Goal: Information Seeking & Learning: Learn about a topic

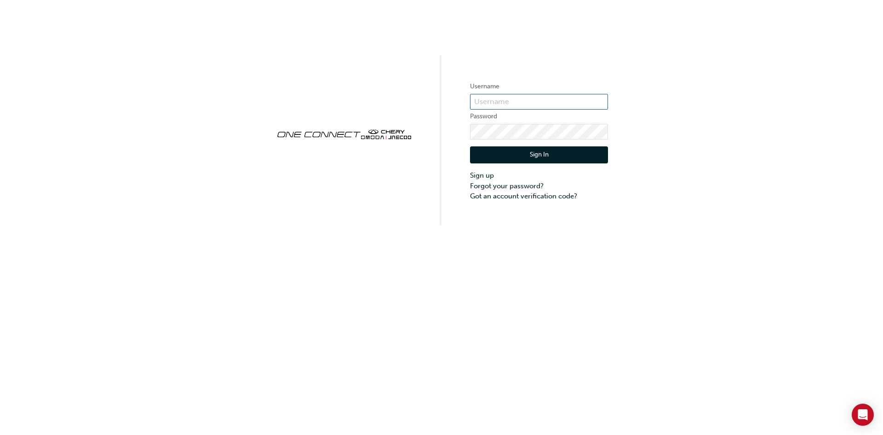
click at [535, 106] on input "text" at bounding box center [539, 102] width 138 height 16
type input "CHAU1825"
click at [514, 123] on form "Username CHAU1825 Password Sign In Sign up Forgot your password? Got an account…" at bounding box center [539, 141] width 138 height 120
click button "Sign In" at bounding box center [539, 154] width 138 height 17
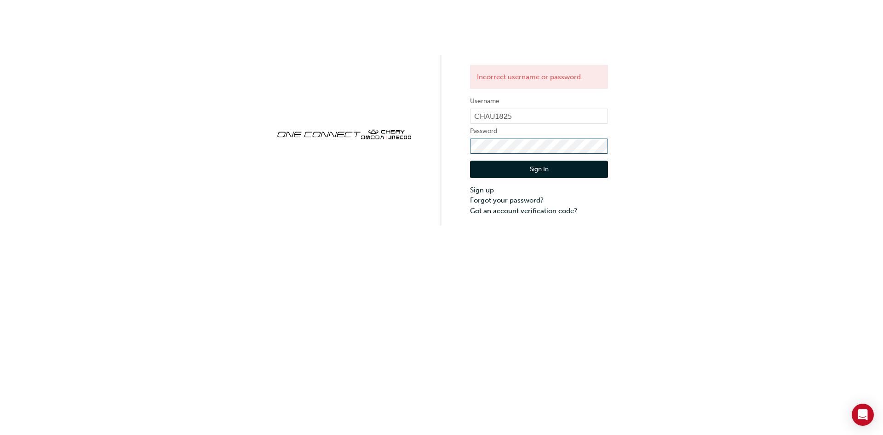
click button "Sign In" at bounding box center [539, 169] width 138 height 17
click at [526, 201] on link "Forgot your password?" at bounding box center [539, 200] width 138 height 11
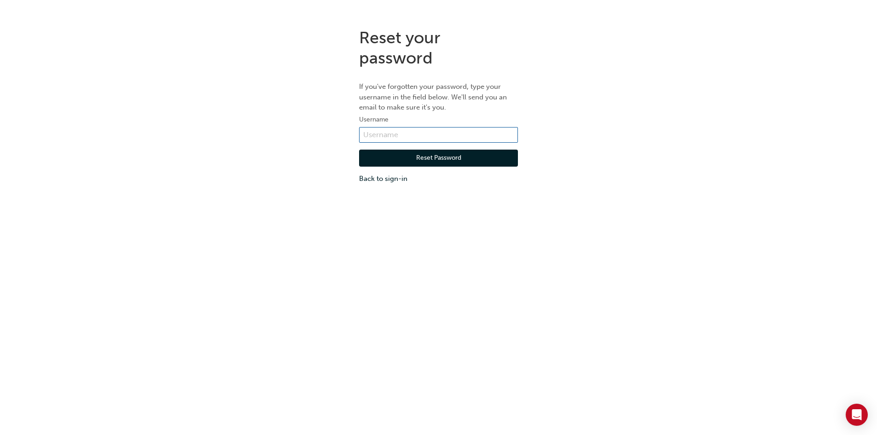
click at [473, 128] on input "text" at bounding box center [438, 135] width 159 height 16
type input "CHAU1825"
click at [444, 162] on button "Reset Password" at bounding box center [438, 158] width 159 height 17
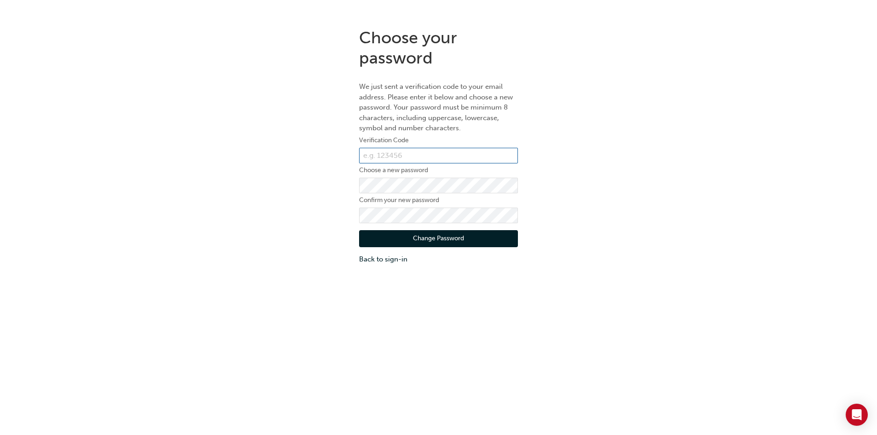
click at [440, 150] on input "text" at bounding box center [438, 156] width 159 height 16
click at [597, 140] on div "Choose your password We just sent a verification code to your email address. Pl…" at bounding box center [438, 146] width 877 height 251
click at [409, 156] on input "text" at bounding box center [438, 156] width 159 height 16
type input "282028"
click at [438, 241] on button "Change Password" at bounding box center [438, 238] width 159 height 17
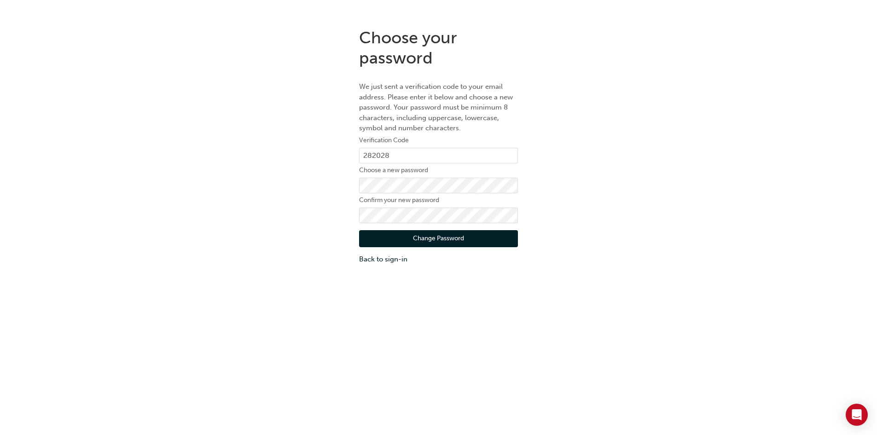
click at [462, 232] on button "Change Password" at bounding box center [438, 238] width 159 height 17
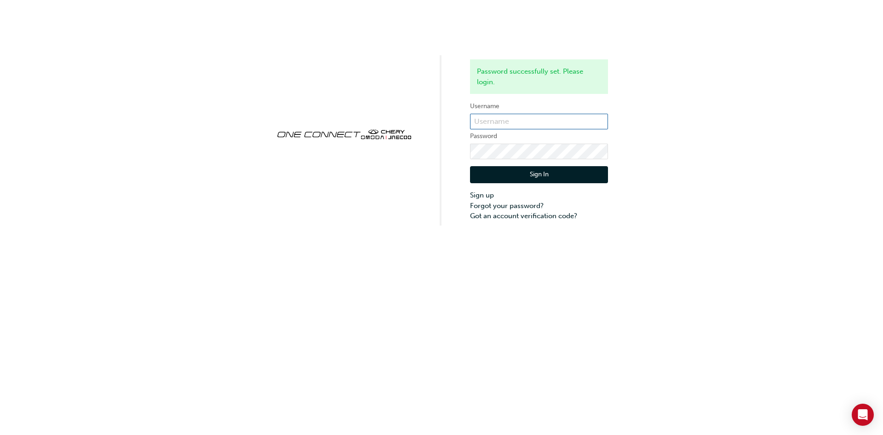
click at [494, 122] on input "text" at bounding box center [539, 122] width 138 height 16
type input "CHAU1825"
click button "Sign In" at bounding box center [539, 174] width 138 height 17
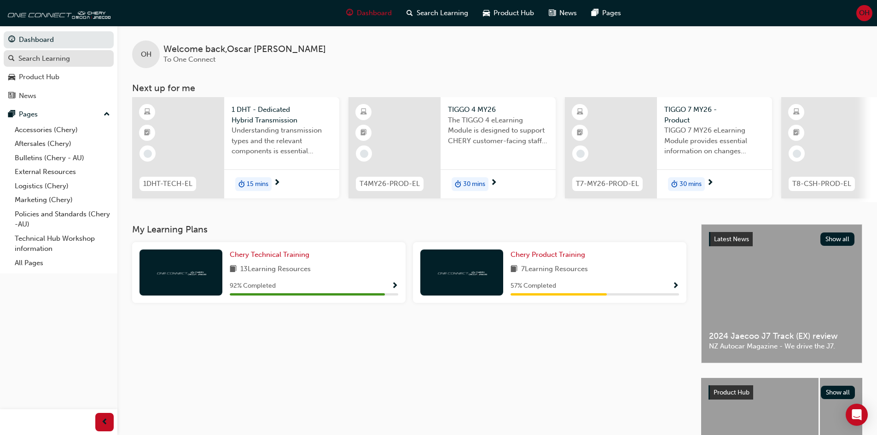
click at [40, 63] on div "Search Learning" at bounding box center [44, 58] width 52 height 11
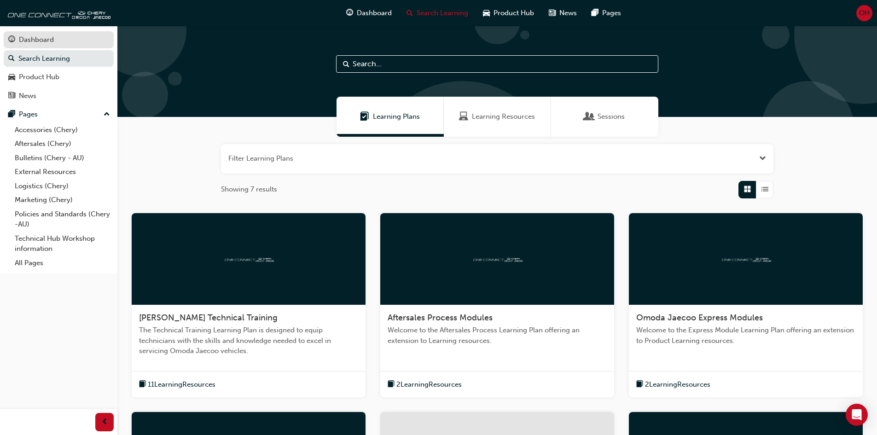
click at [16, 38] on div "Dashboard" at bounding box center [58, 40] width 101 height 12
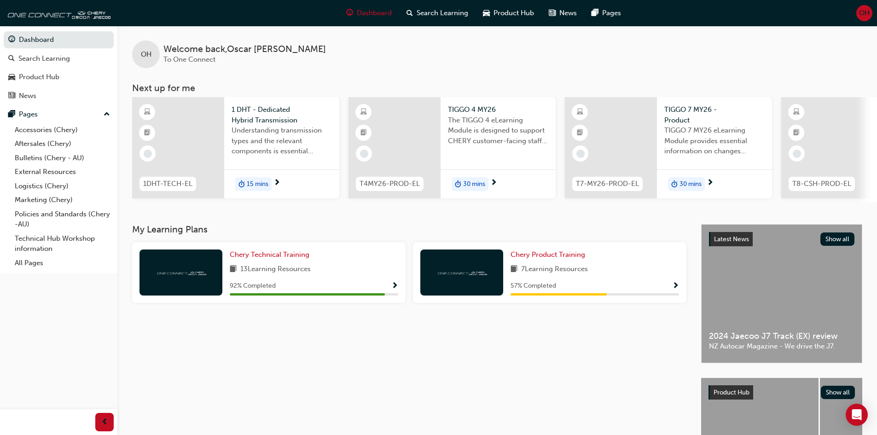
drag, startPoint x: 597, startPoint y: 209, endPoint x: 618, endPoint y: 207, distance: 20.8
click at [618, 207] on div "OH Welcome back , [PERSON_NAME] To One Connect Next up for me 1DHT-TECH-EL 1 DH…" at bounding box center [496, 125] width 759 height 198
click at [288, 152] on span "Understanding transmission types and the relevant components is essential knowl…" at bounding box center [281, 140] width 100 height 31
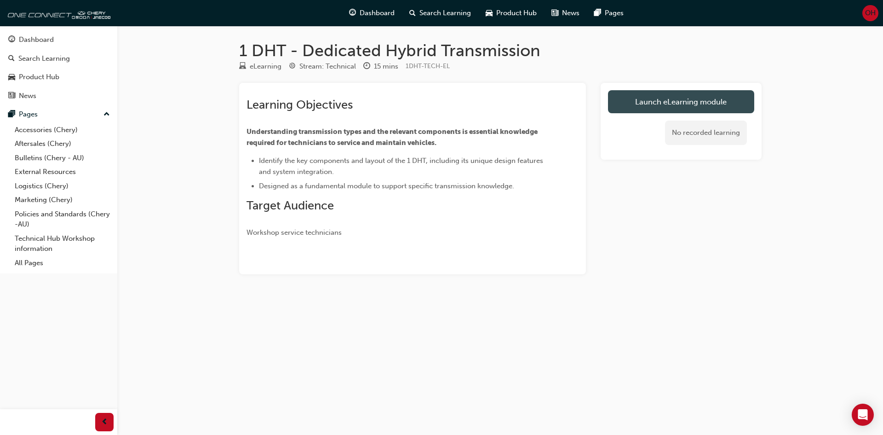
click at [680, 100] on link "Launch eLearning module" at bounding box center [681, 101] width 146 height 23
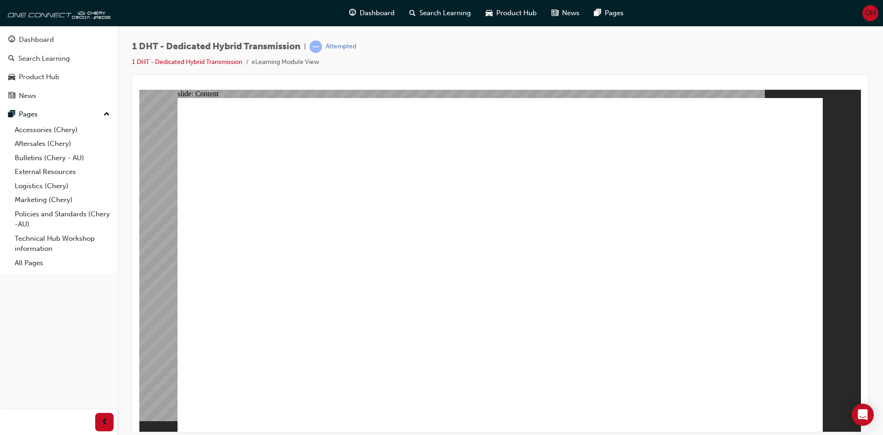
drag, startPoint x: 262, startPoint y: 340, endPoint x: 260, endPoint y: 347, distance: 8.0
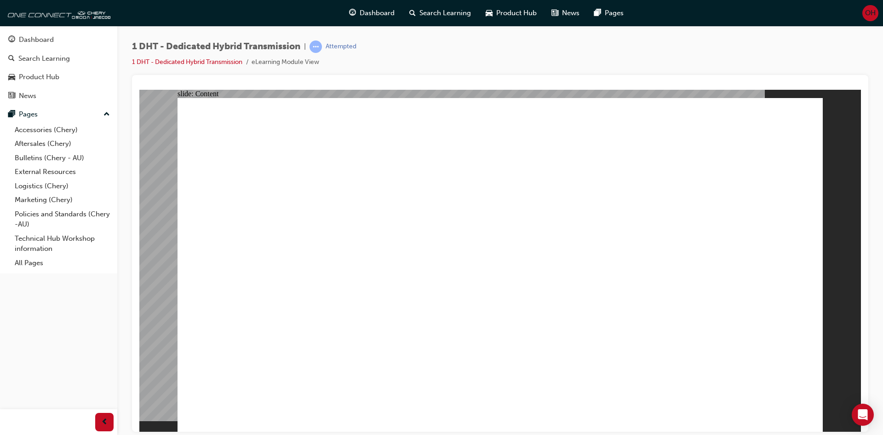
drag, startPoint x: 279, startPoint y: 196, endPoint x: 290, endPoint y: 206, distance: 15.3
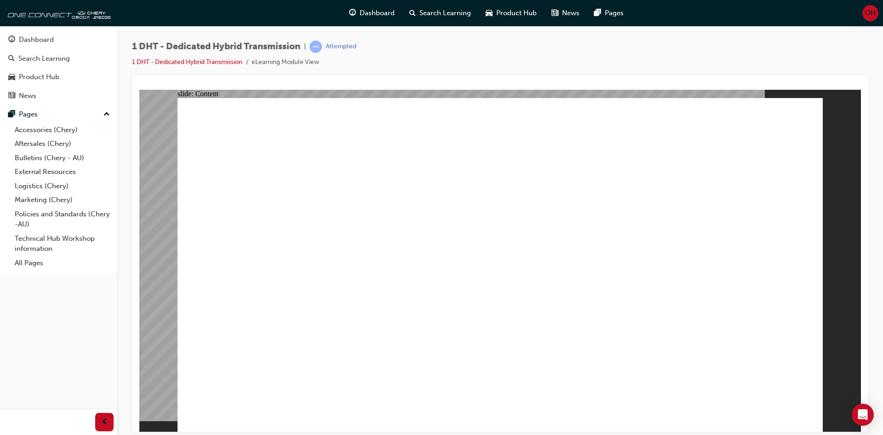
drag, startPoint x: 621, startPoint y: 168, endPoint x: 666, endPoint y: 185, distance: 47.9
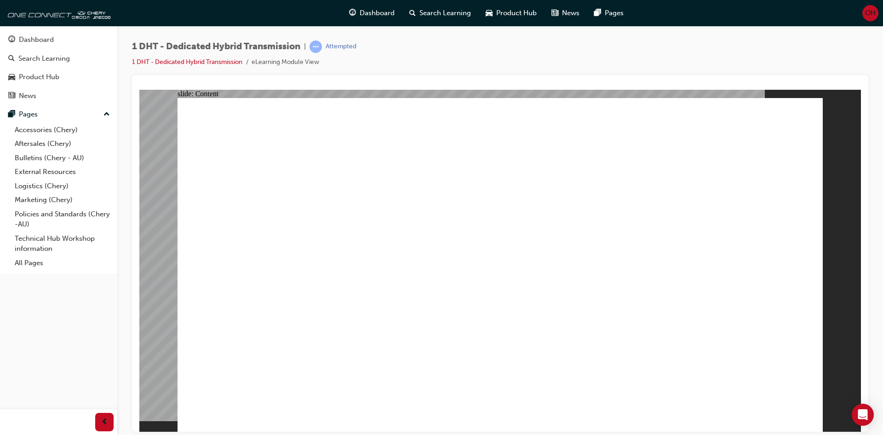
drag, startPoint x: 681, startPoint y: 371, endPoint x: 720, endPoint y: 359, distance: 40.3
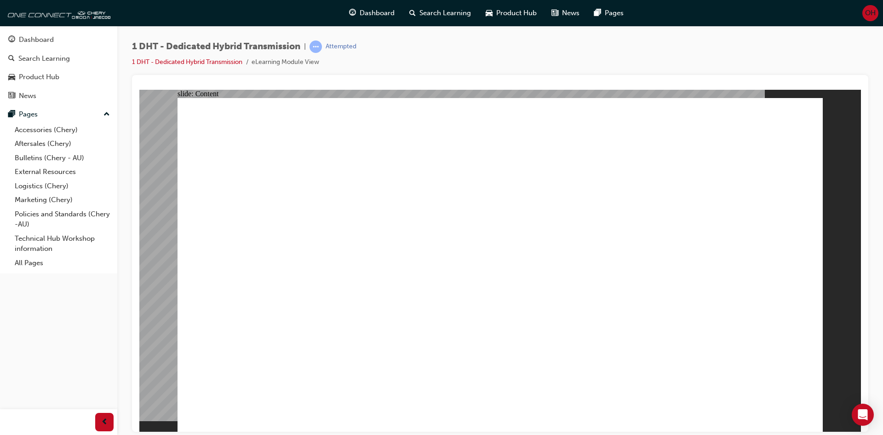
type input "8"
drag, startPoint x: 289, startPoint y: 151, endPoint x: 285, endPoint y: 155, distance: 5.2
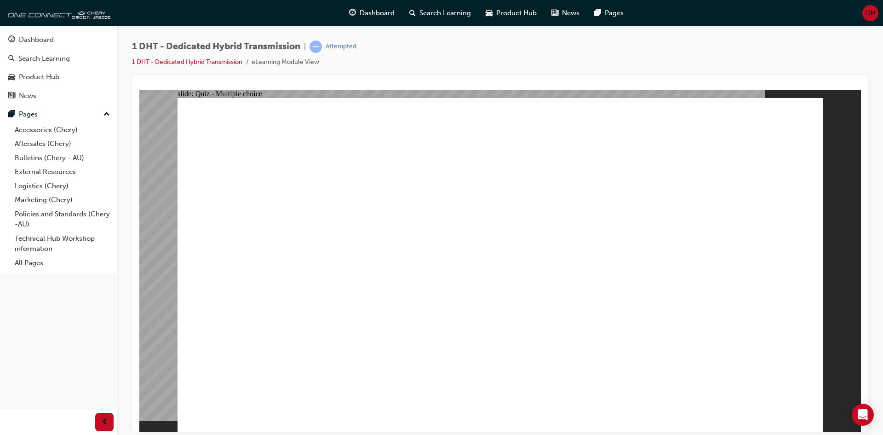
radio input "true"
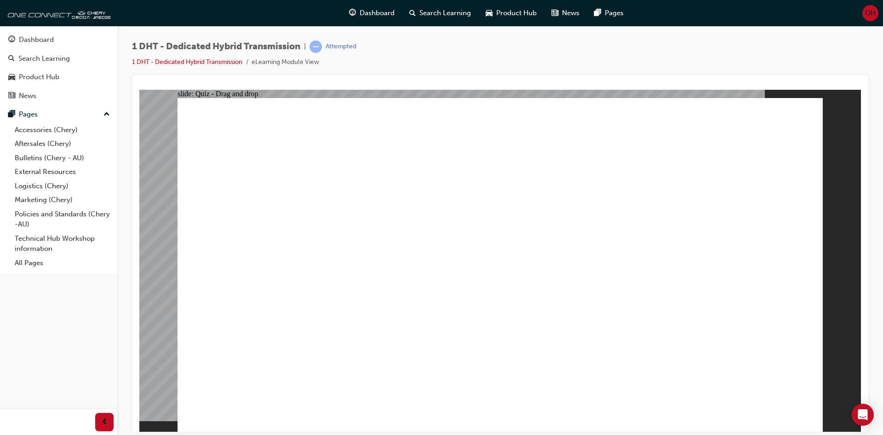
drag, startPoint x: 459, startPoint y: 325, endPoint x: 524, endPoint y: 213, distance: 129.7
drag, startPoint x: 303, startPoint y: 361, endPoint x: 519, endPoint y: 208, distance: 264.7
drag, startPoint x: 558, startPoint y: 349, endPoint x: 563, endPoint y: 221, distance: 128.0
drag, startPoint x: 673, startPoint y: 358, endPoint x: 605, endPoint y: 238, distance: 137.0
drag, startPoint x: 594, startPoint y: 348, endPoint x: 511, endPoint y: 177, distance: 190.0
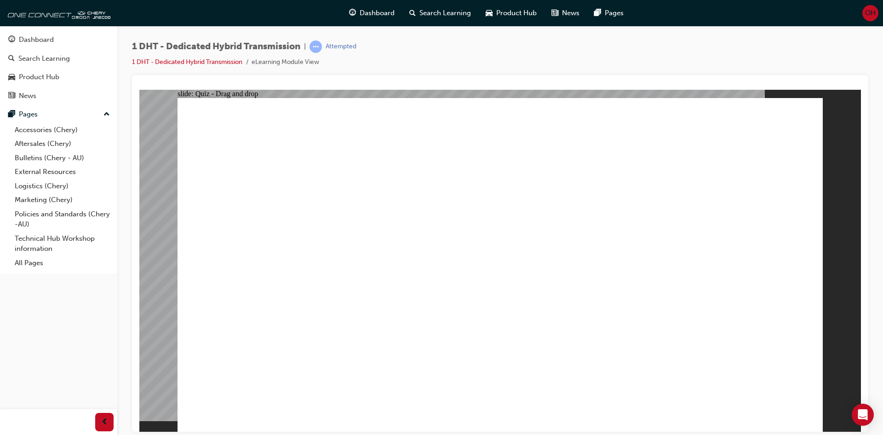
drag, startPoint x: 495, startPoint y: 336, endPoint x: 656, endPoint y: 150, distance: 246.0
drag, startPoint x: 392, startPoint y: 343, endPoint x: 737, endPoint y: 192, distance: 375.8
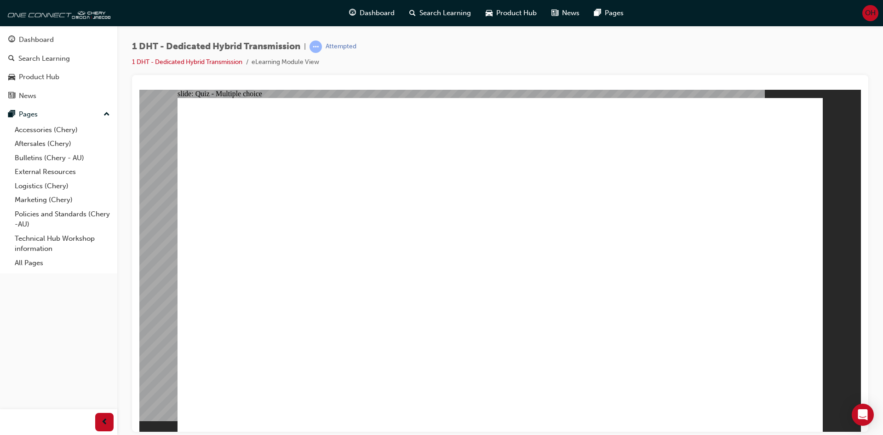
radio input "true"
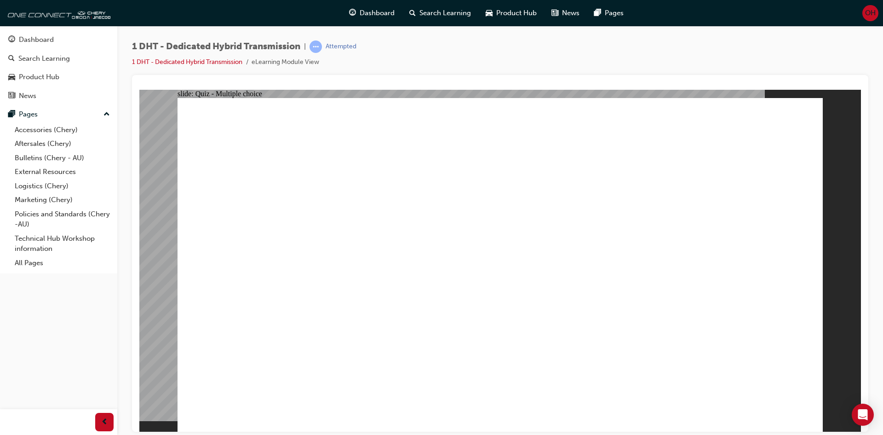
checkbox input "true"
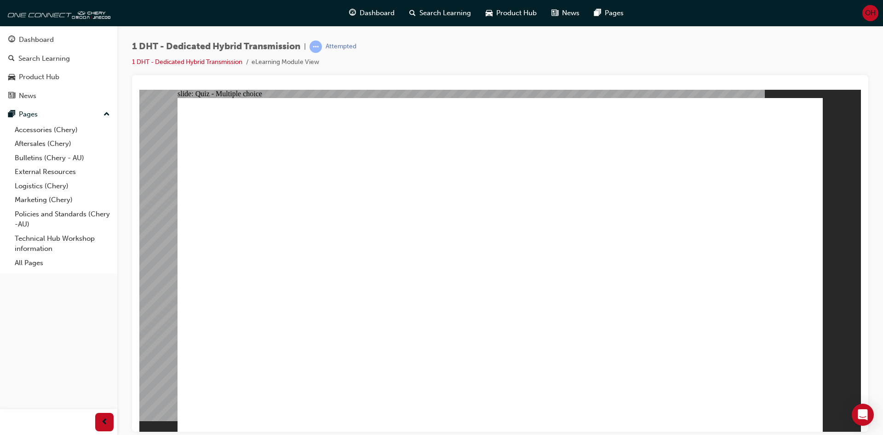
radio input "true"
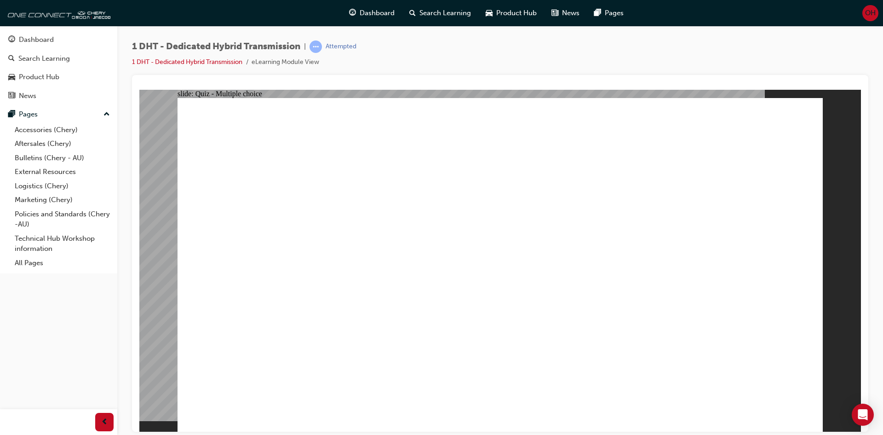
drag, startPoint x: 599, startPoint y: 348, endPoint x: 563, endPoint y: 210, distance: 142.5
drag, startPoint x: 446, startPoint y: 357, endPoint x: 498, endPoint y: 182, distance: 182.0
drag, startPoint x: 286, startPoint y: 374, endPoint x: 463, endPoint y: 201, distance: 247.3
drag, startPoint x: 367, startPoint y: 369, endPoint x: 661, endPoint y: 202, distance: 337.9
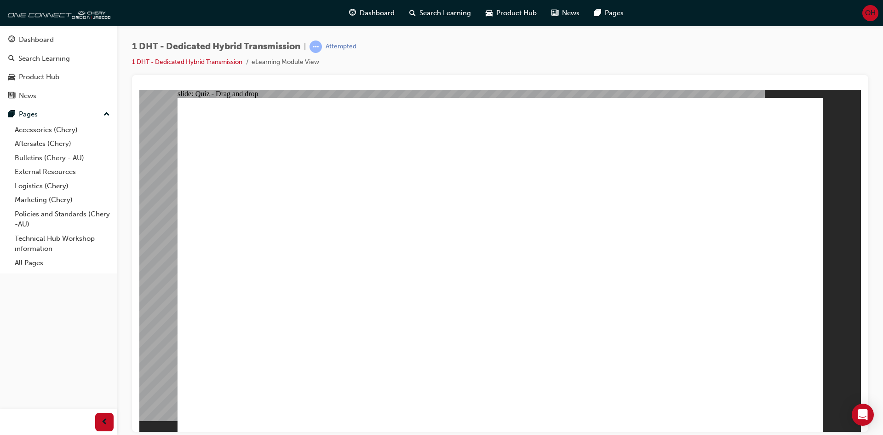
drag, startPoint x: 503, startPoint y: 343, endPoint x: 687, endPoint y: 204, distance: 230.2
drag, startPoint x: 658, startPoint y: 347, endPoint x: 550, endPoint y: 299, distance: 118.2
drag, startPoint x: 537, startPoint y: 360, endPoint x: 656, endPoint y: 235, distance: 172.8
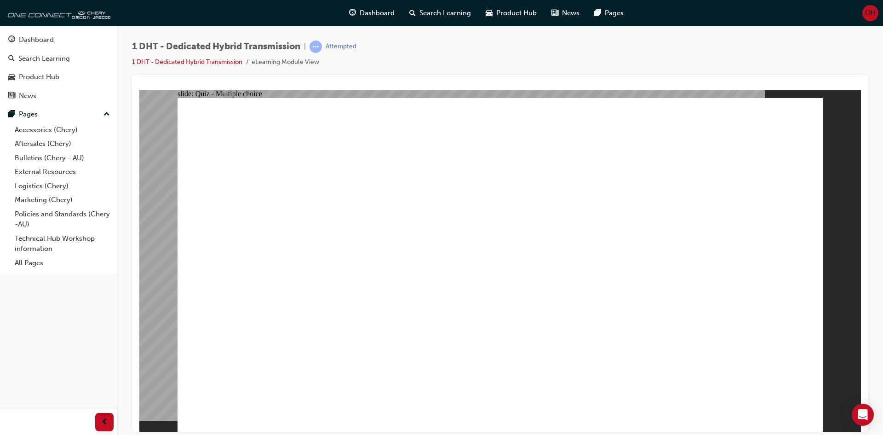
radio input "true"
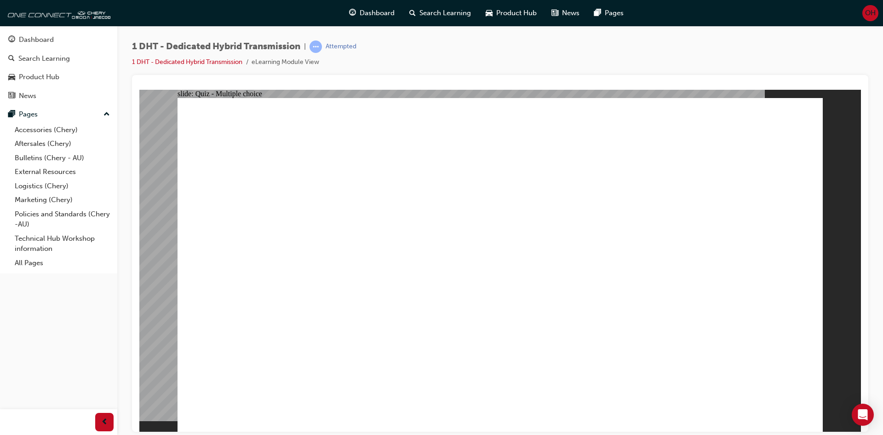
radio input "true"
checkbox input "true"
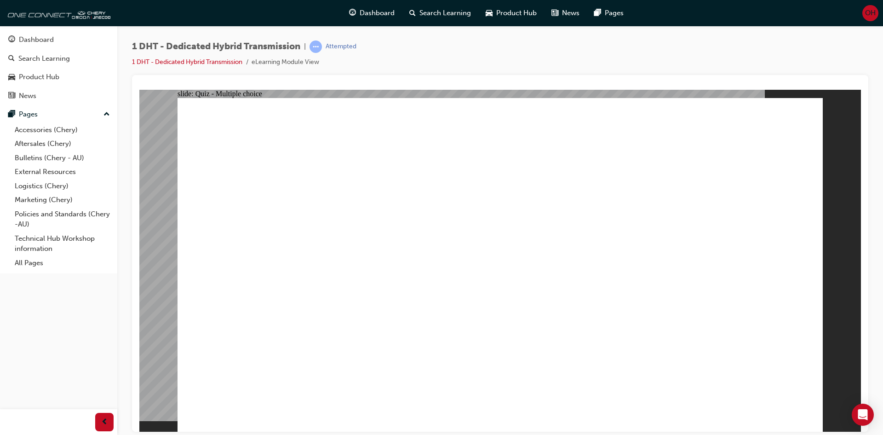
radio input "true"
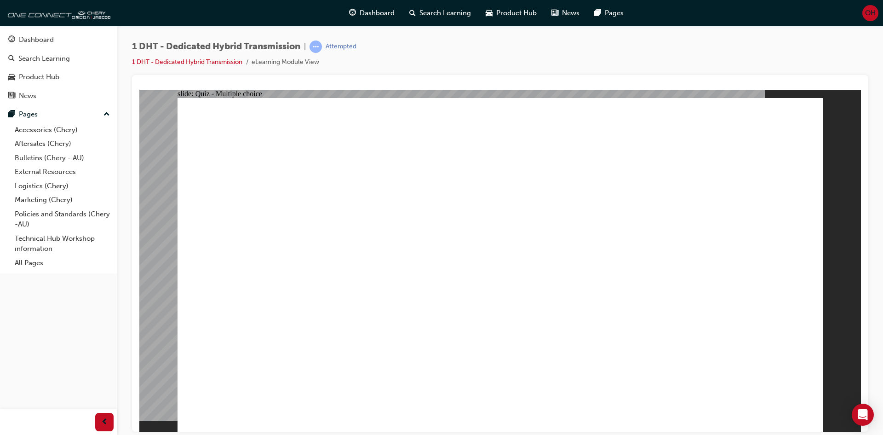
drag, startPoint x: 413, startPoint y: 300, endPoint x: 414, endPoint y: 306, distance: 6.5
drag, startPoint x: 307, startPoint y: 357, endPoint x: 506, endPoint y: 165, distance: 276.9
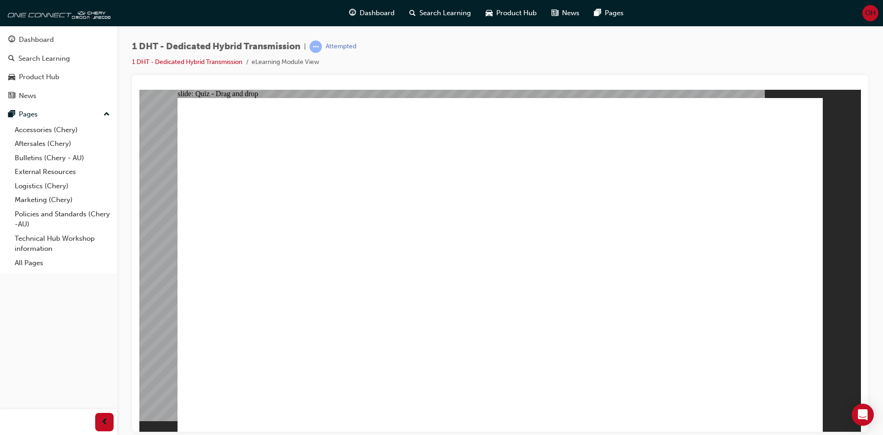
drag, startPoint x: 446, startPoint y: 342, endPoint x: 491, endPoint y: 232, distance: 118.5
drag, startPoint x: 611, startPoint y: 358, endPoint x: 547, endPoint y: 235, distance: 138.7
drag, startPoint x: 543, startPoint y: 329, endPoint x: 535, endPoint y: 228, distance: 101.5
drag, startPoint x: 509, startPoint y: 357, endPoint x: 700, endPoint y: 182, distance: 258.9
drag, startPoint x: 406, startPoint y: 352, endPoint x: 401, endPoint y: 358, distance: 7.8
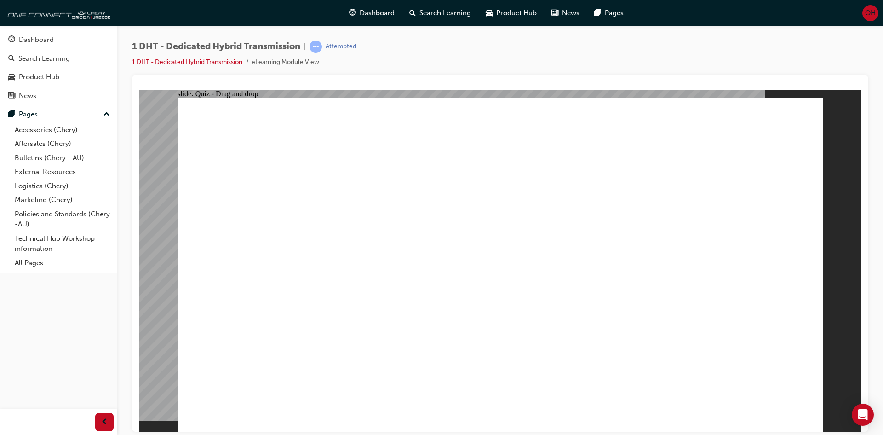
drag, startPoint x: 398, startPoint y: 359, endPoint x: 795, endPoint y: 207, distance: 425.3
drag, startPoint x: 670, startPoint y: 348, endPoint x: 743, endPoint y: 156, distance: 205.9
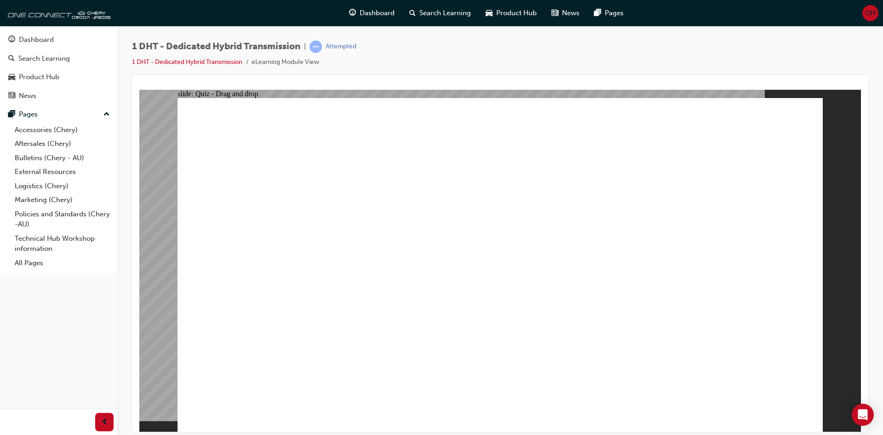
radio input "true"
drag, startPoint x: 451, startPoint y: 321, endPoint x: 472, endPoint y: 319, distance: 20.8
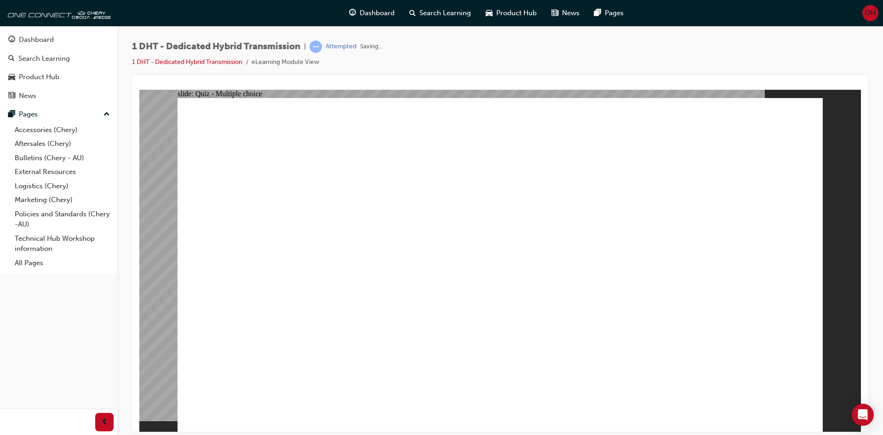
radio input "true"
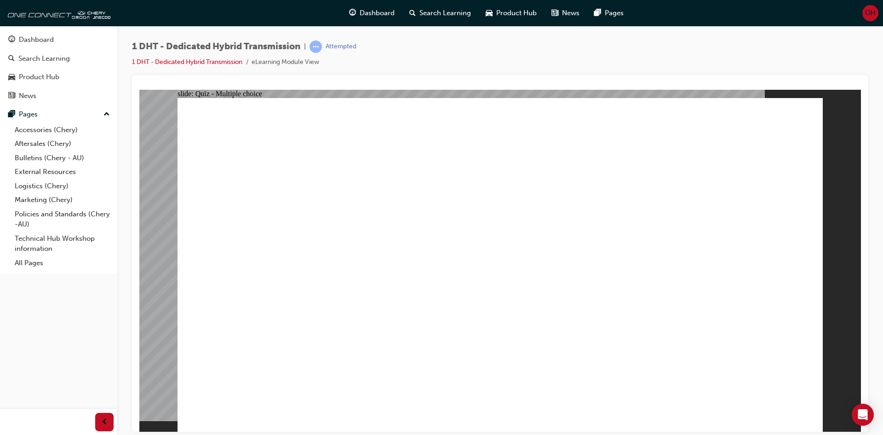
checkbox input "true"
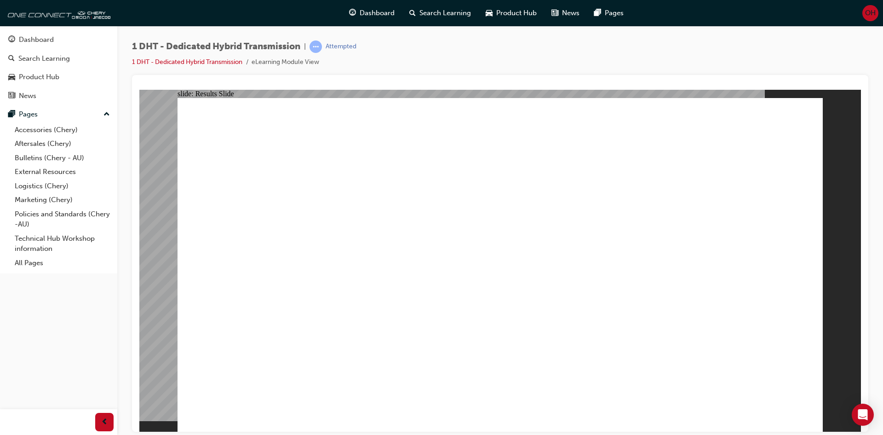
radio input "true"
click at [194, 61] on link "1 DHT - Dedicated Hybrid Transmission" at bounding box center [187, 62] width 110 height 8
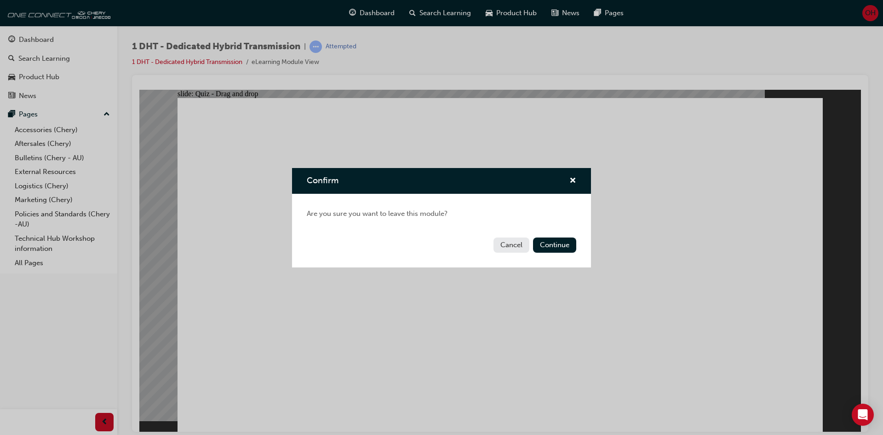
click at [508, 244] on button "Cancel" at bounding box center [512, 244] width 36 height 15
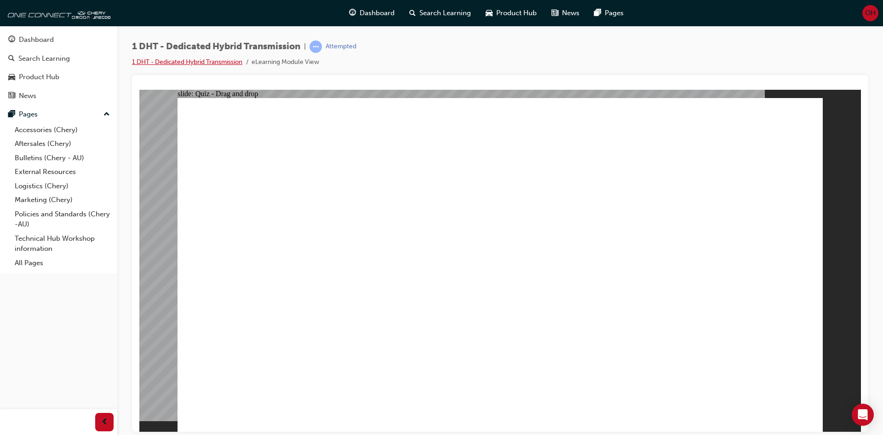
drag, startPoint x: 352, startPoint y: 351, endPoint x: 478, endPoint y: 198, distance: 197.8
drag, startPoint x: 318, startPoint y: 350, endPoint x: 515, endPoint y: 192, distance: 253.0
drag, startPoint x: 592, startPoint y: 345, endPoint x: 455, endPoint y: 276, distance: 152.9
drag, startPoint x: 433, startPoint y: 348, endPoint x: 527, endPoint y: 96, distance: 269.1
drag, startPoint x: 486, startPoint y: 337, endPoint x: 649, endPoint y: 212, distance: 205.8
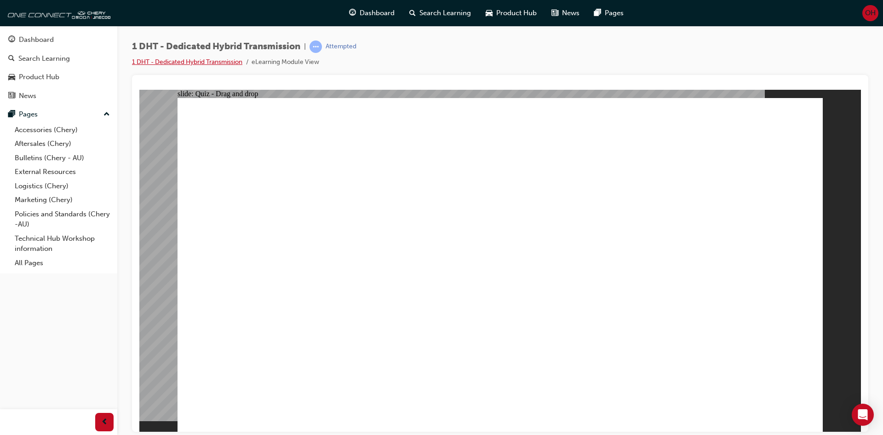
drag, startPoint x: 551, startPoint y: 352, endPoint x: 662, endPoint y: 204, distance: 184.7
drag, startPoint x: 659, startPoint y: 361, endPoint x: 686, endPoint y: 248, distance: 115.9
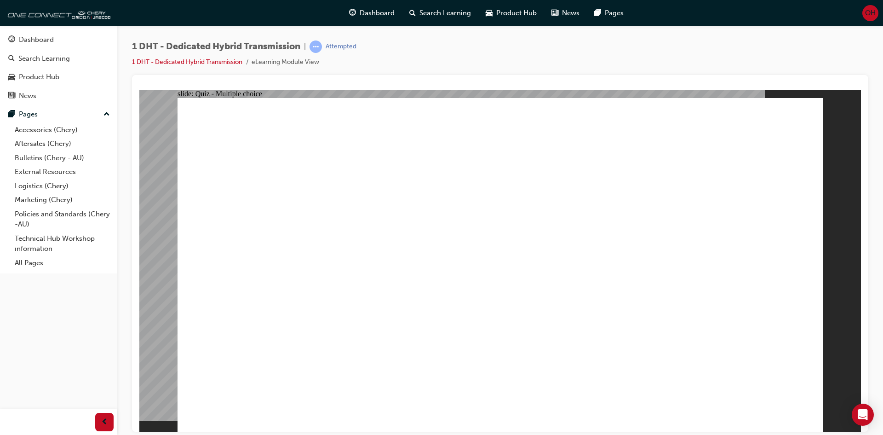
radio input "true"
click at [289, 63] on li "eLearning Module View" at bounding box center [286, 62] width 68 height 11
click at [40, 67] on button "Dashboard Search Learning Product Hub News Pages" at bounding box center [59, 67] width 110 height 76
click at [46, 73] on div "Product Hub" at bounding box center [39, 77] width 40 height 11
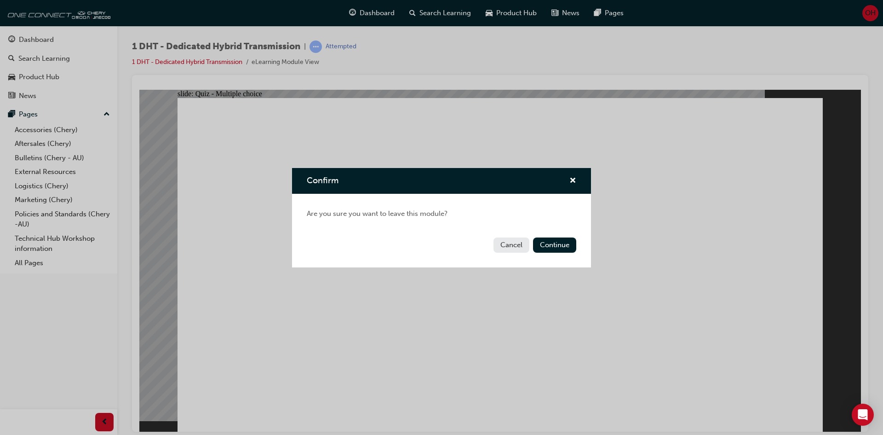
click at [518, 242] on button "Cancel" at bounding box center [512, 244] width 36 height 15
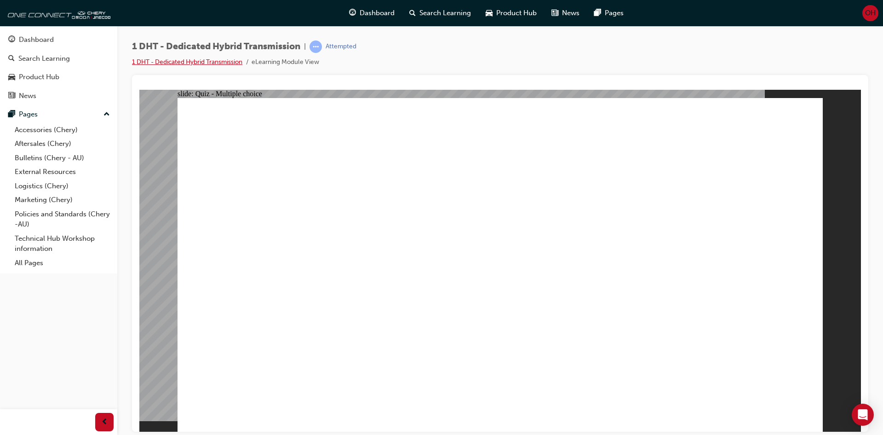
click at [218, 66] on li "1 DHT - Dedicated Hybrid Transmission" at bounding box center [192, 62] width 120 height 11
click at [221, 61] on link "1 DHT - Dedicated Hybrid Transmission" at bounding box center [187, 62] width 110 height 8
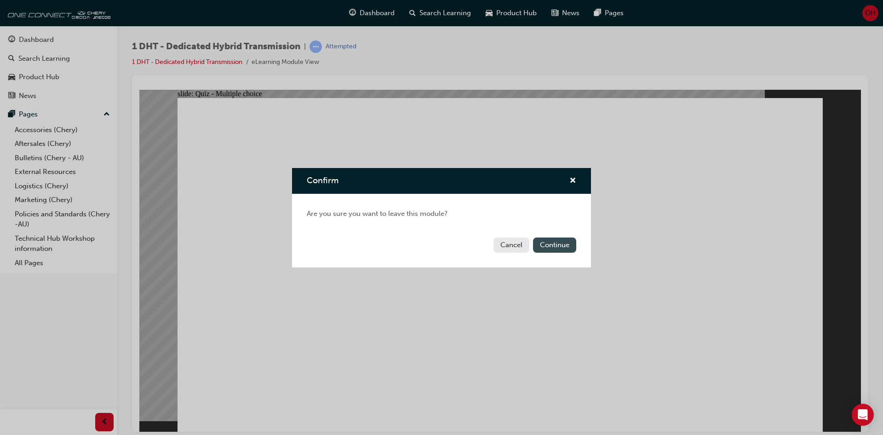
click at [546, 242] on button "Continue" at bounding box center [554, 244] width 43 height 15
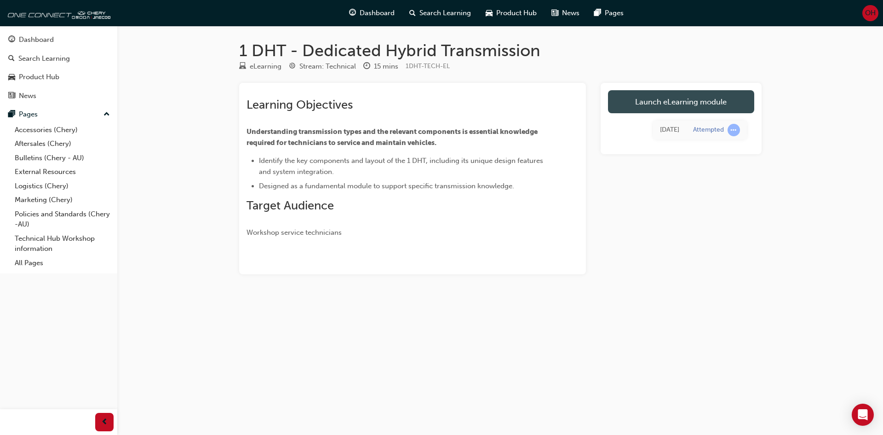
click at [682, 100] on link "Launch eLearning module" at bounding box center [681, 101] width 146 height 23
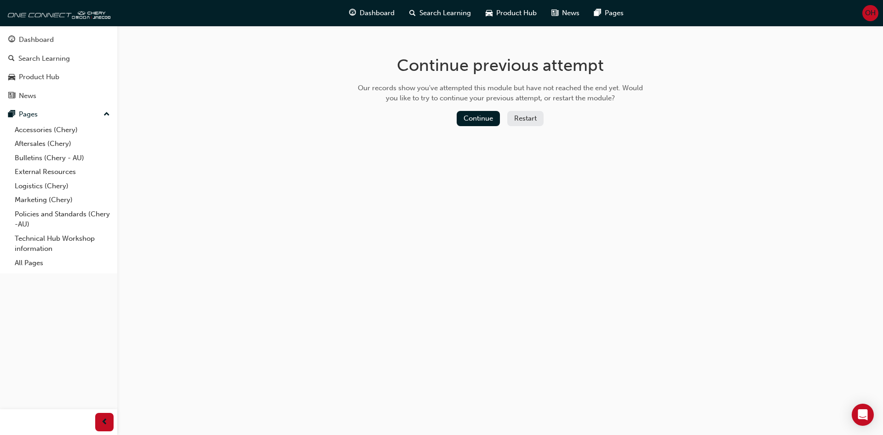
click at [520, 115] on button "Restart" at bounding box center [526, 118] width 36 height 15
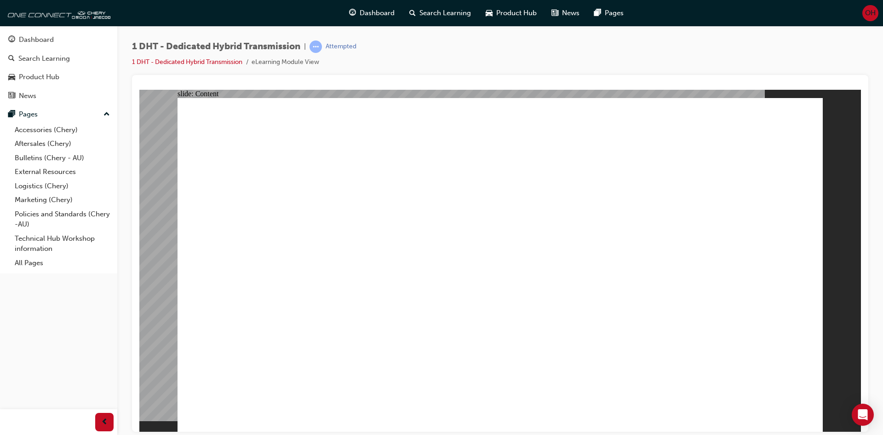
drag, startPoint x: 692, startPoint y: 368, endPoint x: 833, endPoint y: 354, distance: 141.5
click at [840, 352] on div "slide: Content Rectangle 9 Rectangle 2 Group 1 Power Flow Click here Oil Pump G…" at bounding box center [500, 260] width 722 height 342
type input "24"
drag, startPoint x: 687, startPoint y: 371, endPoint x: 785, endPoint y: 203, distance: 194.2
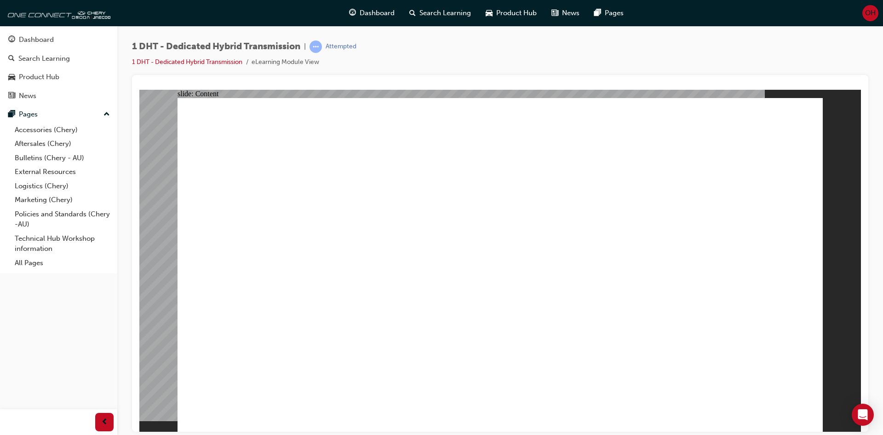
drag, startPoint x: 327, startPoint y: 161, endPoint x: 306, endPoint y: 144, distance: 27.2
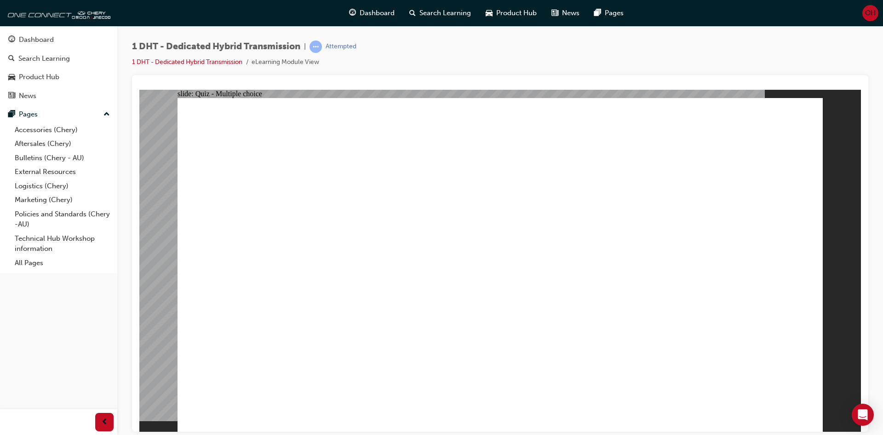
radio input "true"
drag, startPoint x: 427, startPoint y: 307, endPoint x: 422, endPoint y: 316, distance: 10.7
drag, startPoint x: 311, startPoint y: 335, endPoint x: 477, endPoint y: 215, distance: 205.2
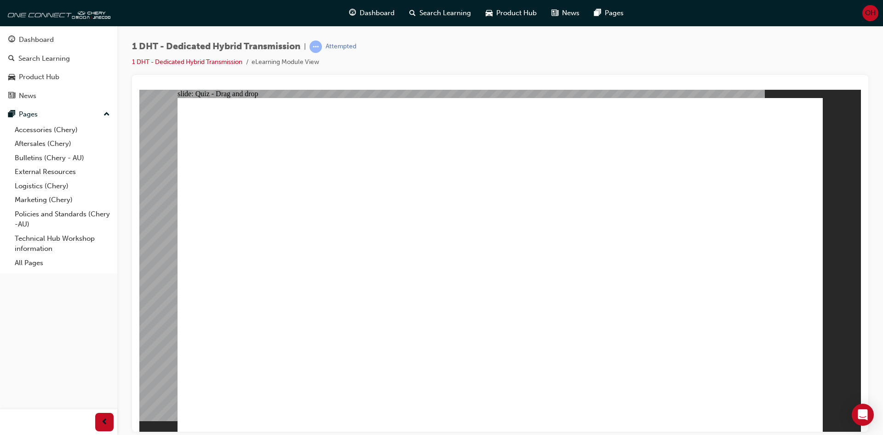
drag, startPoint x: 393, startPoint y: 335, endPoint x: 532, endPoint y: 178, distance: 209.3
drag, startPoint x: 438, startPoint y: 364, endPoint x: 498, endPoint y: 204, distance: 170.8
drag, startPoint x: 491, startPoint y: 330, endPoint x: 516, endPoint y: 197, distance: 135.7
drag, startPoint x: 587, startPoint y: 336, endPoint x: 542, endPoint y: 204, distance: 139.7
drag, startPoint x: 536, startPoint y: 350, endPoint x: 652, endPoint y: 187, distance: 199.8
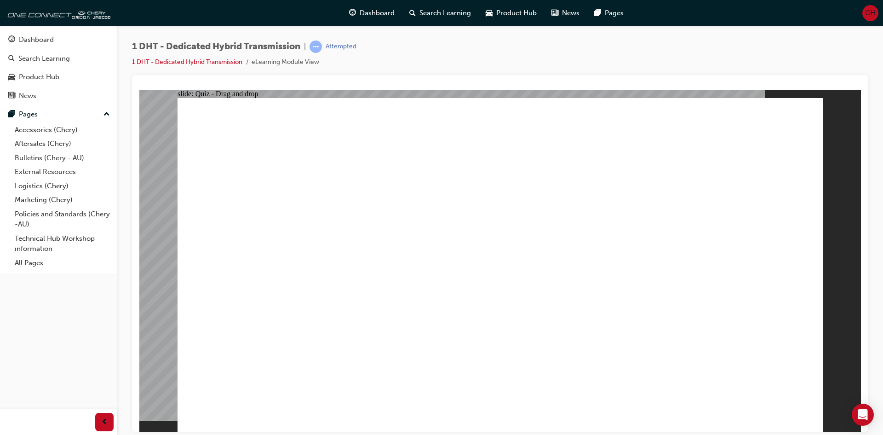
drag, startPoint x: 651, startPoint y: 335, endPoint x: 701, endPoint y: 206, distance: 137.8
radio input "true"
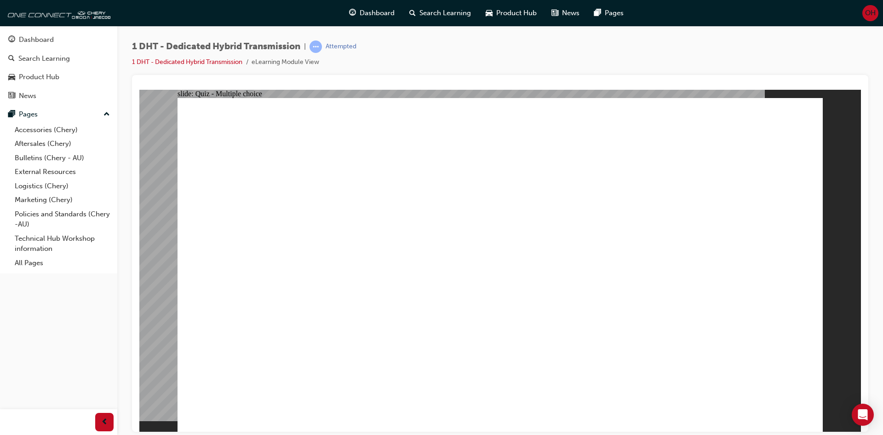
radio input "true"
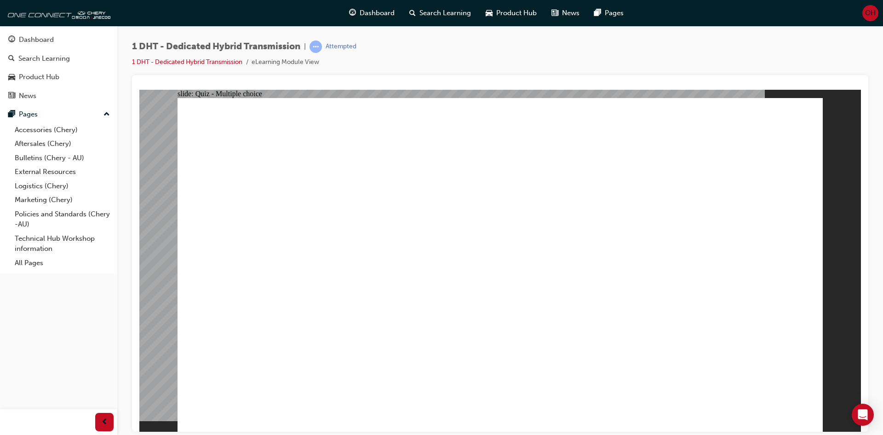
drag, startPoint x: 472, startPoint y: 319, endPoint x: 480, endPoint y: 326, distance: 10.8
checkbox input "true"
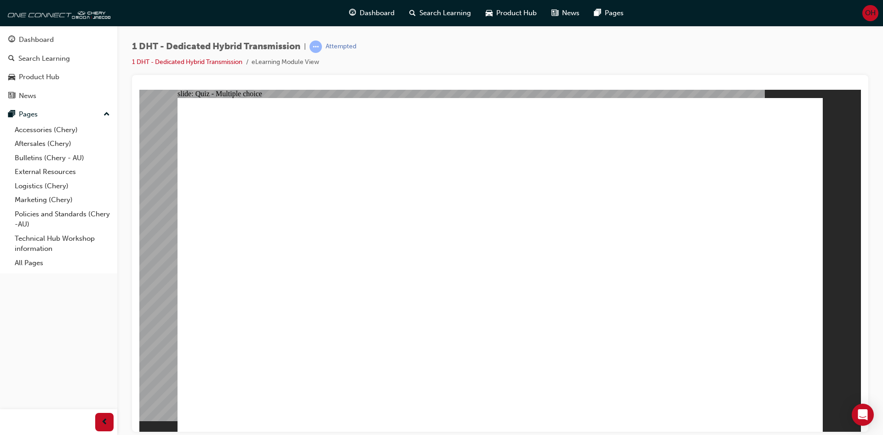
radio input "true"
drag, startPoint x: 369, startPoint y: 349, endPoint x: 480, endPoint y: 217, distance: 172.7
drag, startPoint x: 306, startPoint y: 359, endPoint x: 473, endPoint y: 237, distance: 206.8
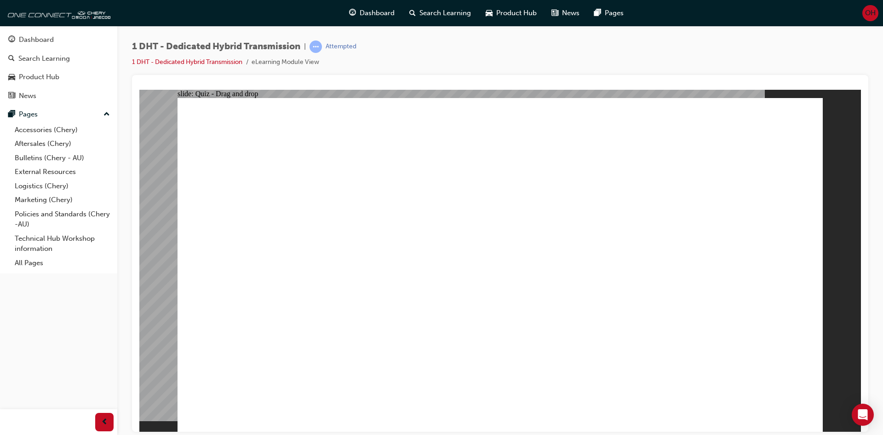
drag, startPoint x: 437, startPoint y: 330, endPoint x: 478, endPoint y: 223, distance: 114.6
drag, startPoint x: 483, startPoint y: 329, endPoint x: 505, endPoint y: 151, distance: 179.9
drag, startPoint x: 584, startPoint y: 330, endPoint x: 534, endPoint y: 187, distance: 151.1
drag, startPoint x: 549, startPoint y: 338, endPoint x: 643, endPoint y: 179, distance: 184.4
drag, startPoint x: 670, startPoint y: 363, endPoint x: 698, endPoint y: 183, distance: 181.6
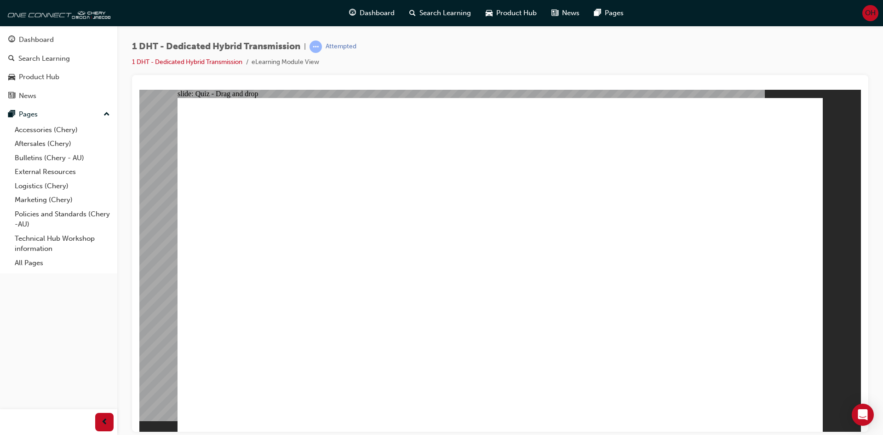
drag, startPoint x: 762, startPoint y: 377, endPoint x: 765, endPoint y: 387, distance: 10.2
radio input "true"
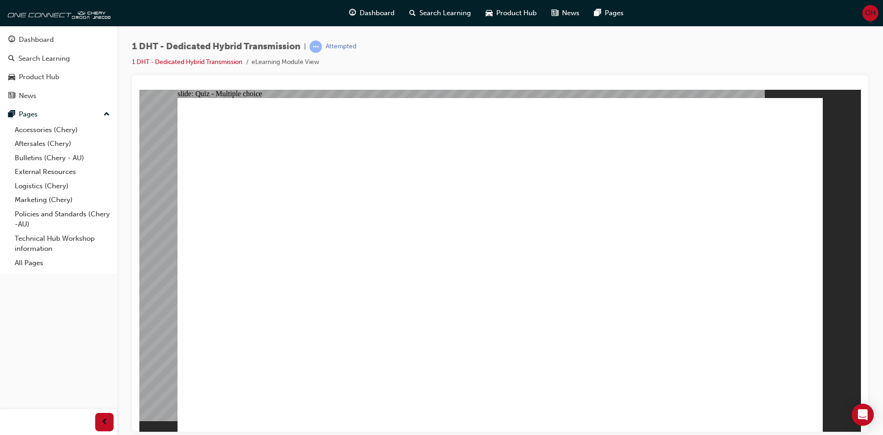
radio input "true"
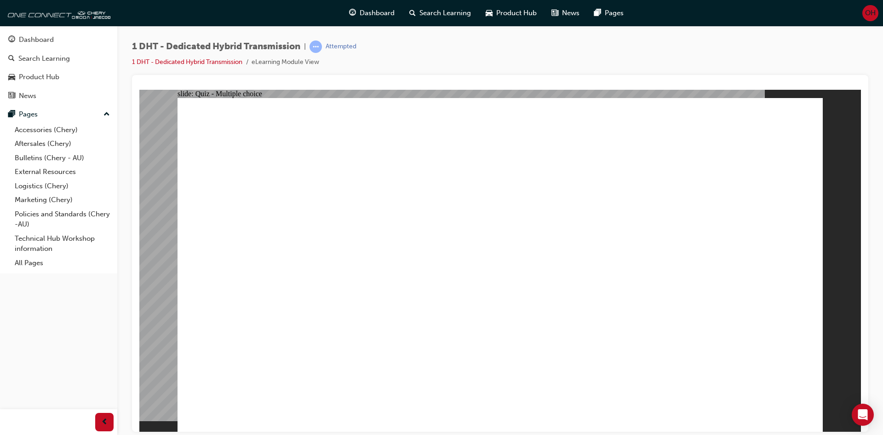
checkbox input "true"
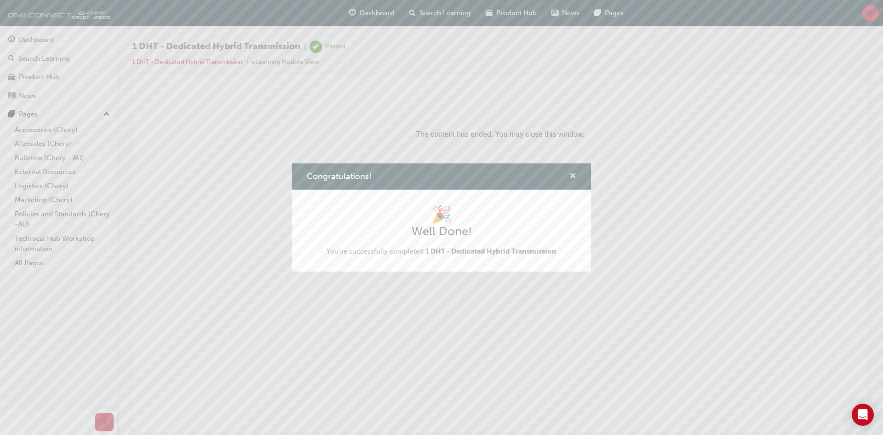
click at [573, 176] on span "cross-icon" at bounding box center [573, 177] width 7 height 8
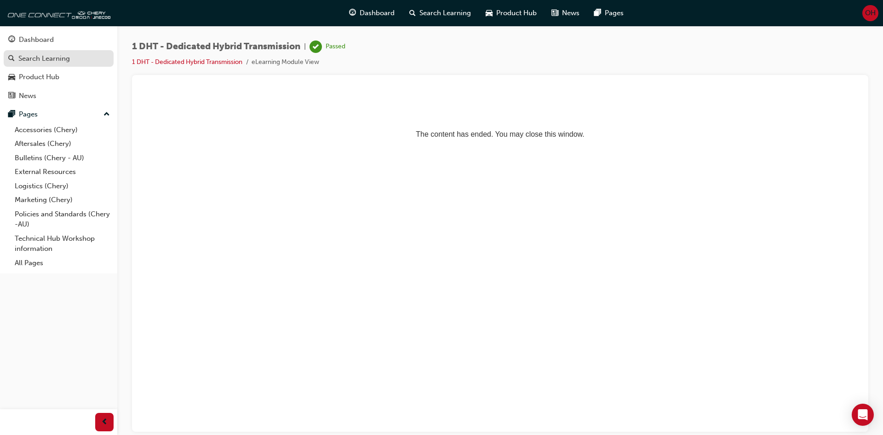
click at [52, 60] on div "Search Learning" at bounding box center [44, 58] width 52 height 11
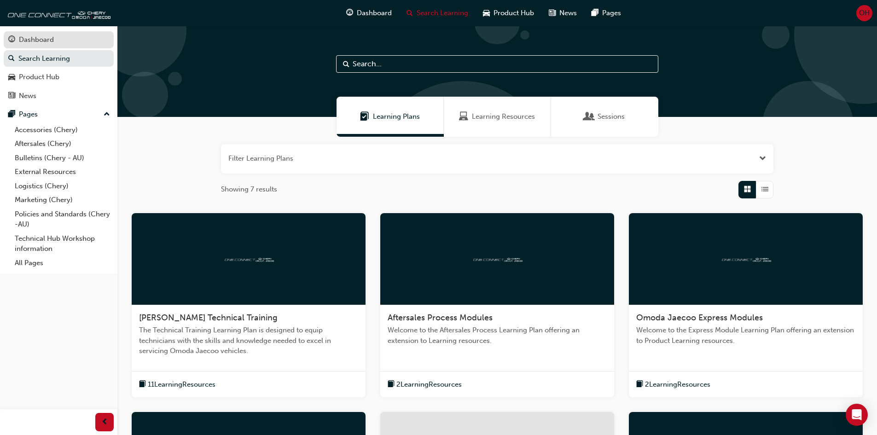
click at [63, 40] on div "Dashboard" at bounding box center [58, 40] width 101 height 12
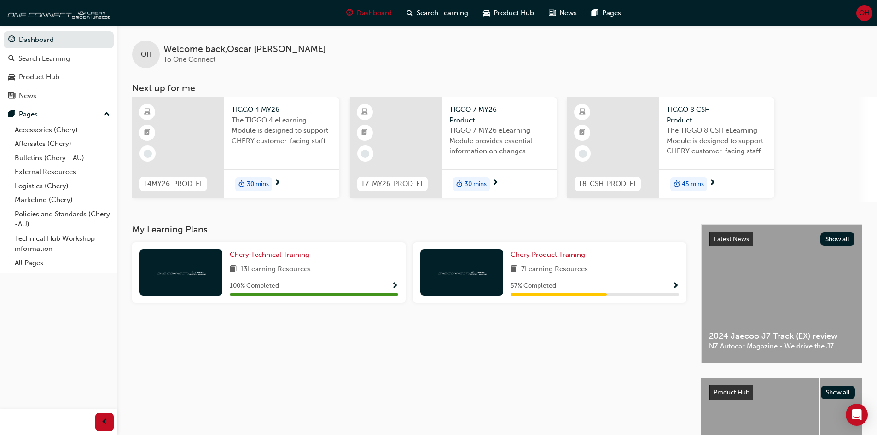
click at [273, 152] on div "TIGGO 4 MY26 The TIGGO 4 eLearning Module is designed to support CHERY customer…" at bounding box center [281, 128] width 115 height 62
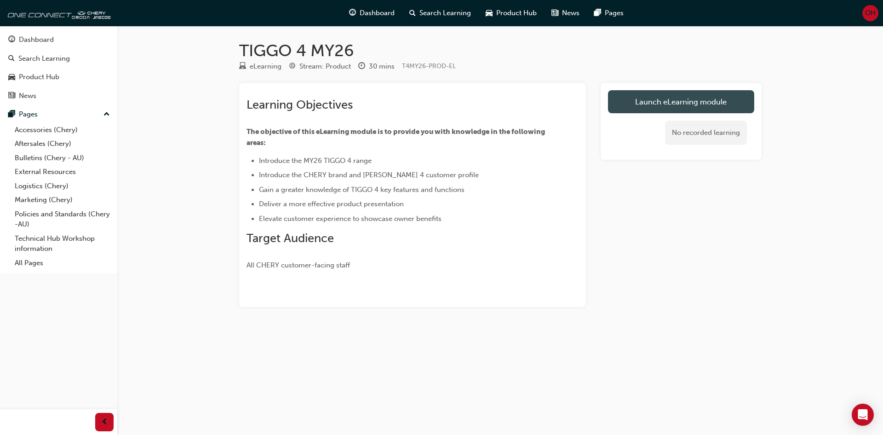
click at [642, 111] on link "Launch eLearning module" at bounding box center [681, 101] width 146 height 23
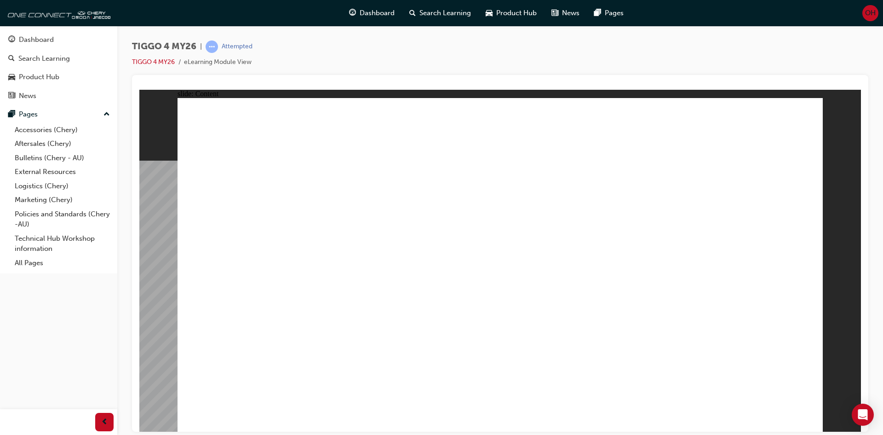
drag, startPoint x: 751, startPoint y: 293, endPoint x: 748, endPoint y: 323, distance: 29.6
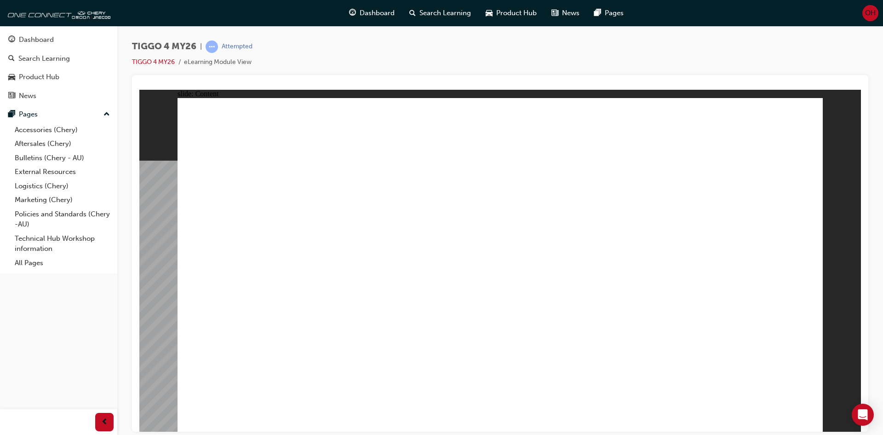
drag, startPoint x: 766, startPoint y: 113, endPoint x: 772, endPoint y: 116, distance: 6.6
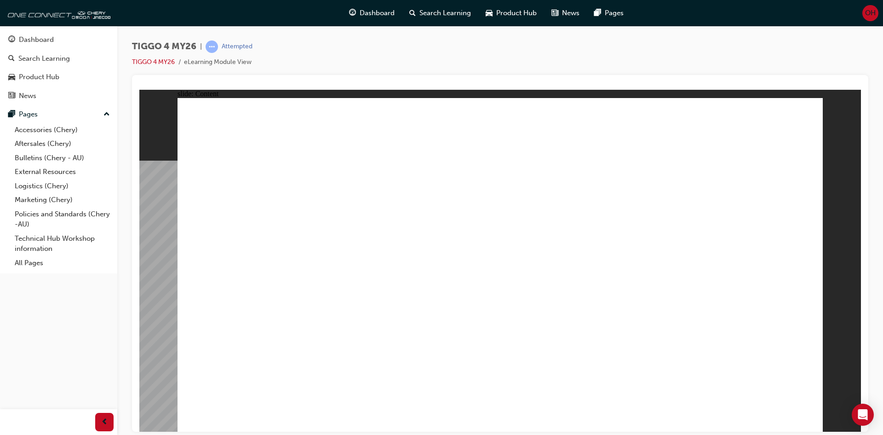
drag, startPoint x: 496, startPoint y: 155, endPoint x: 468, endPoint y: 167, distance: 31.4
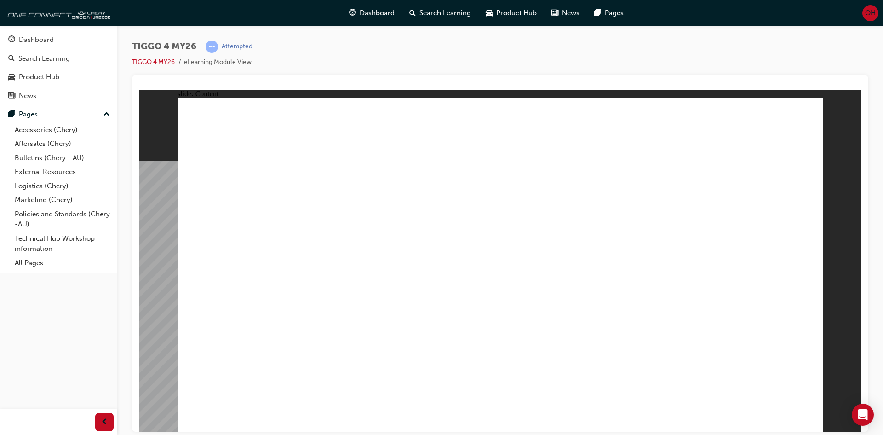
drag, startPoint x: 699, startPoint y: 342, endPoint x: 695, endPoint y: 335, distance: 7.8
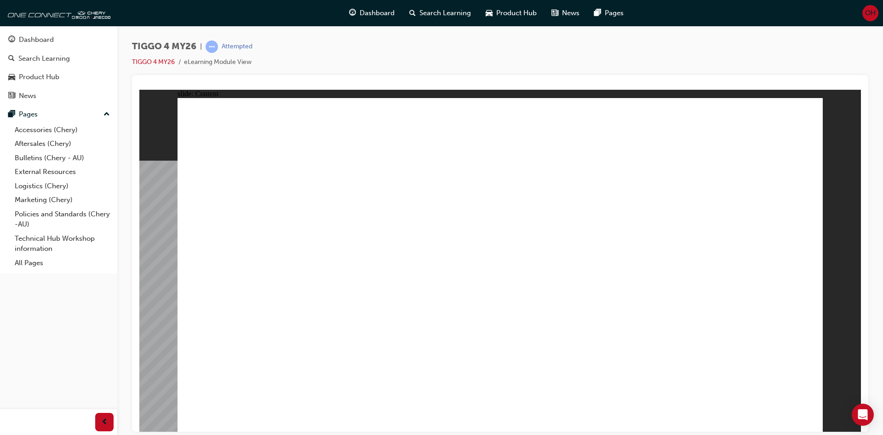
drag, startPoint x: 667, startPoint y: 297, endPoint x: 664, endPoint y: 289, distance: 8.2
